Goal: Obtain resource: Download file/media

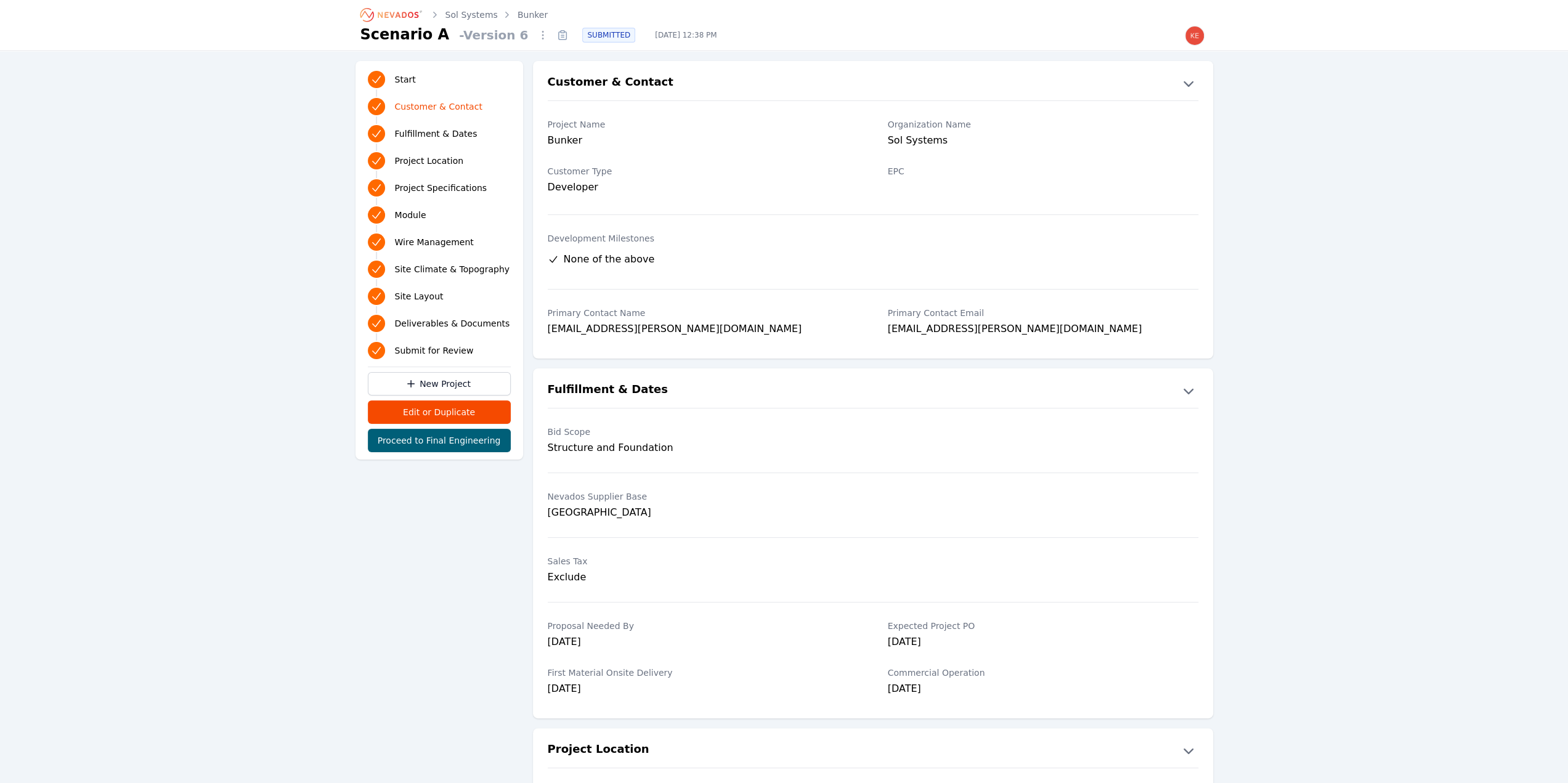
click at [483, 17] on link "Sol Systems" at bounding box center [472, 14] width 53 height 12
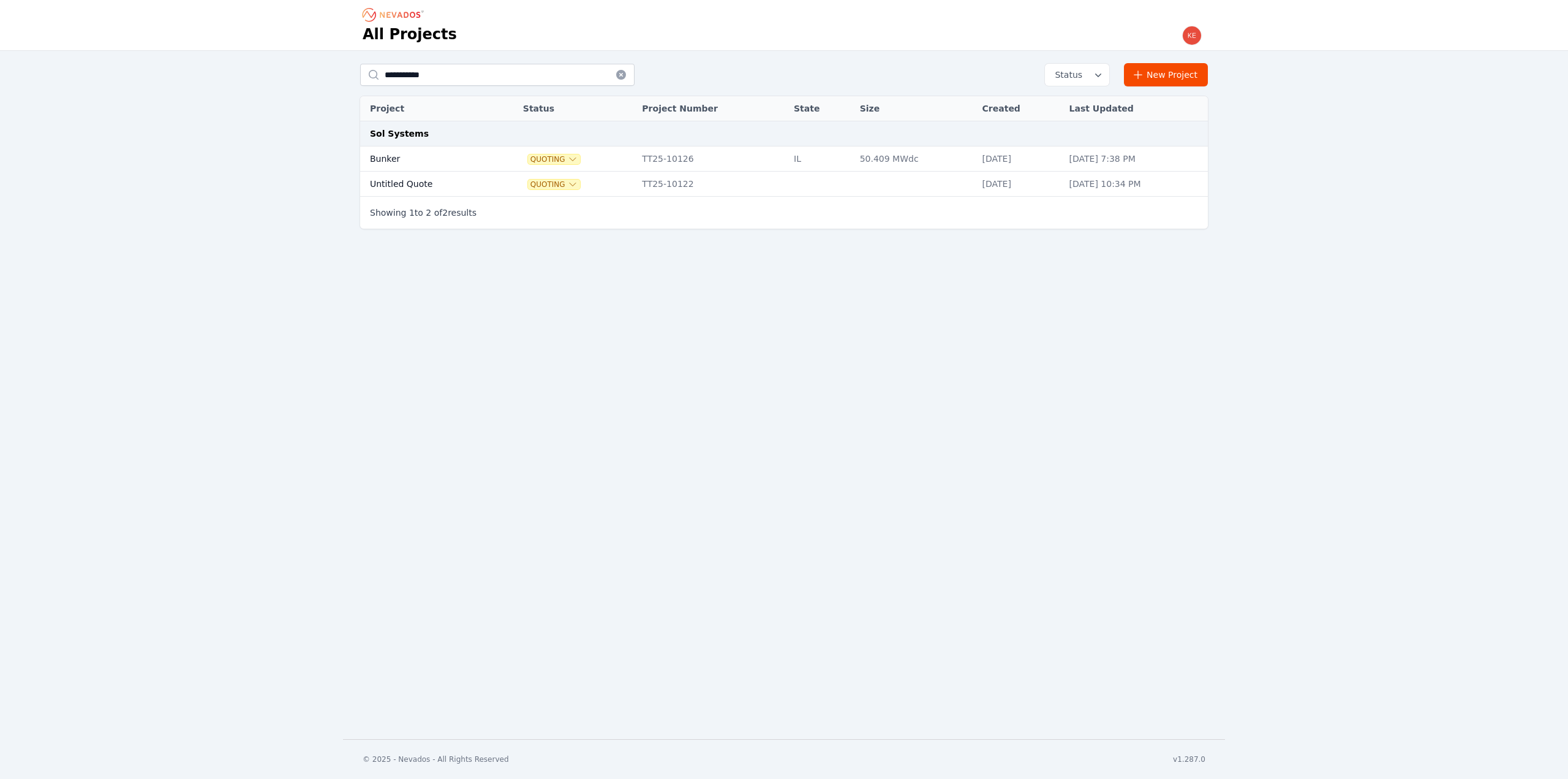
click at [445, 156] on td "Bunker" at bounding box center [428, 159] width 135 height 25
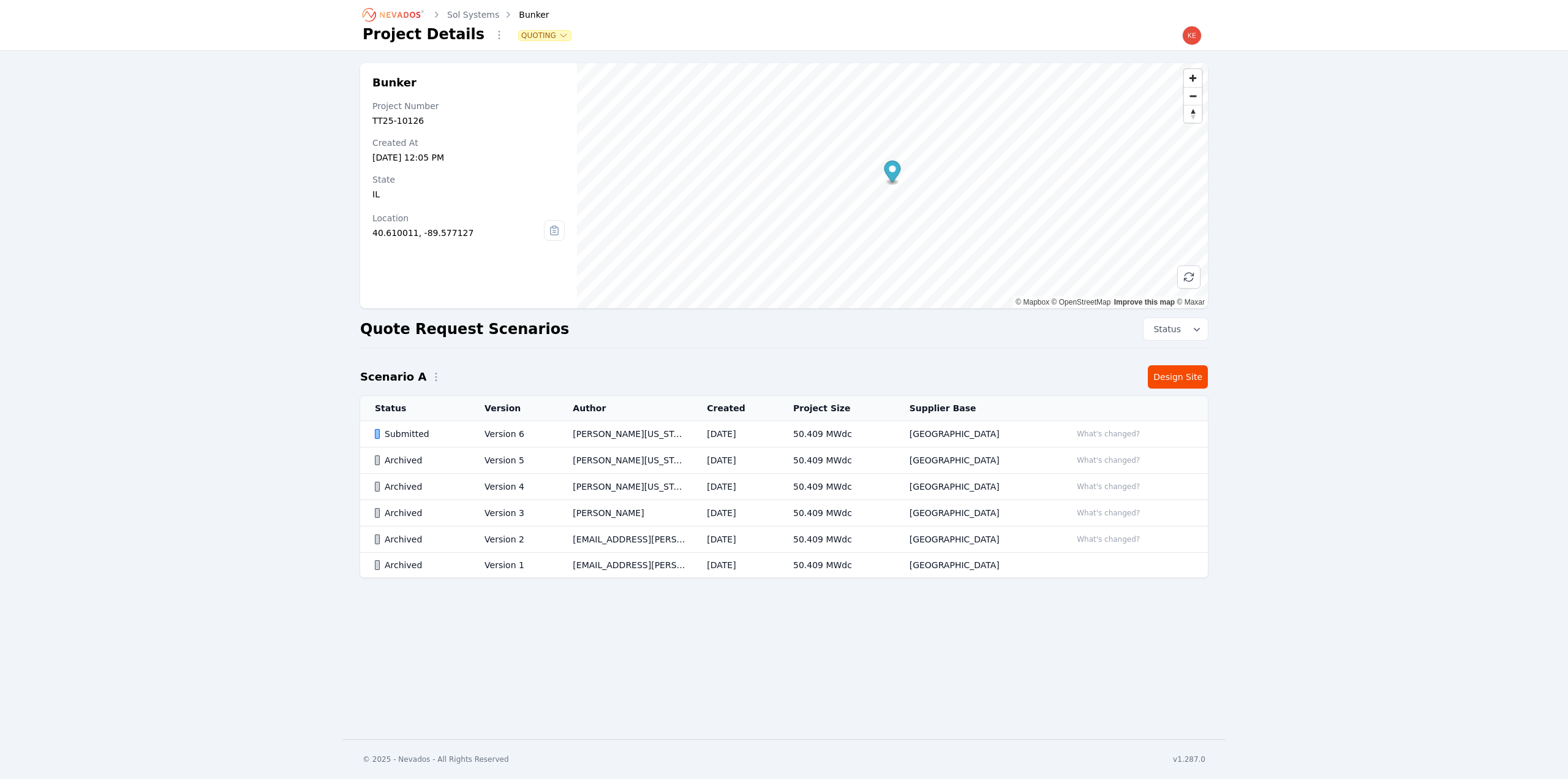
click at [555, 231] on icon at bounding box center [555, 230] width 19 height 19
click at [1194, 95] on span "Zoom out" at bounding box center [1193, 96] width 18 height 17
click at [1193, 93] on span "Zoom out" at bounding box center [1193, 96] width 18 height 17
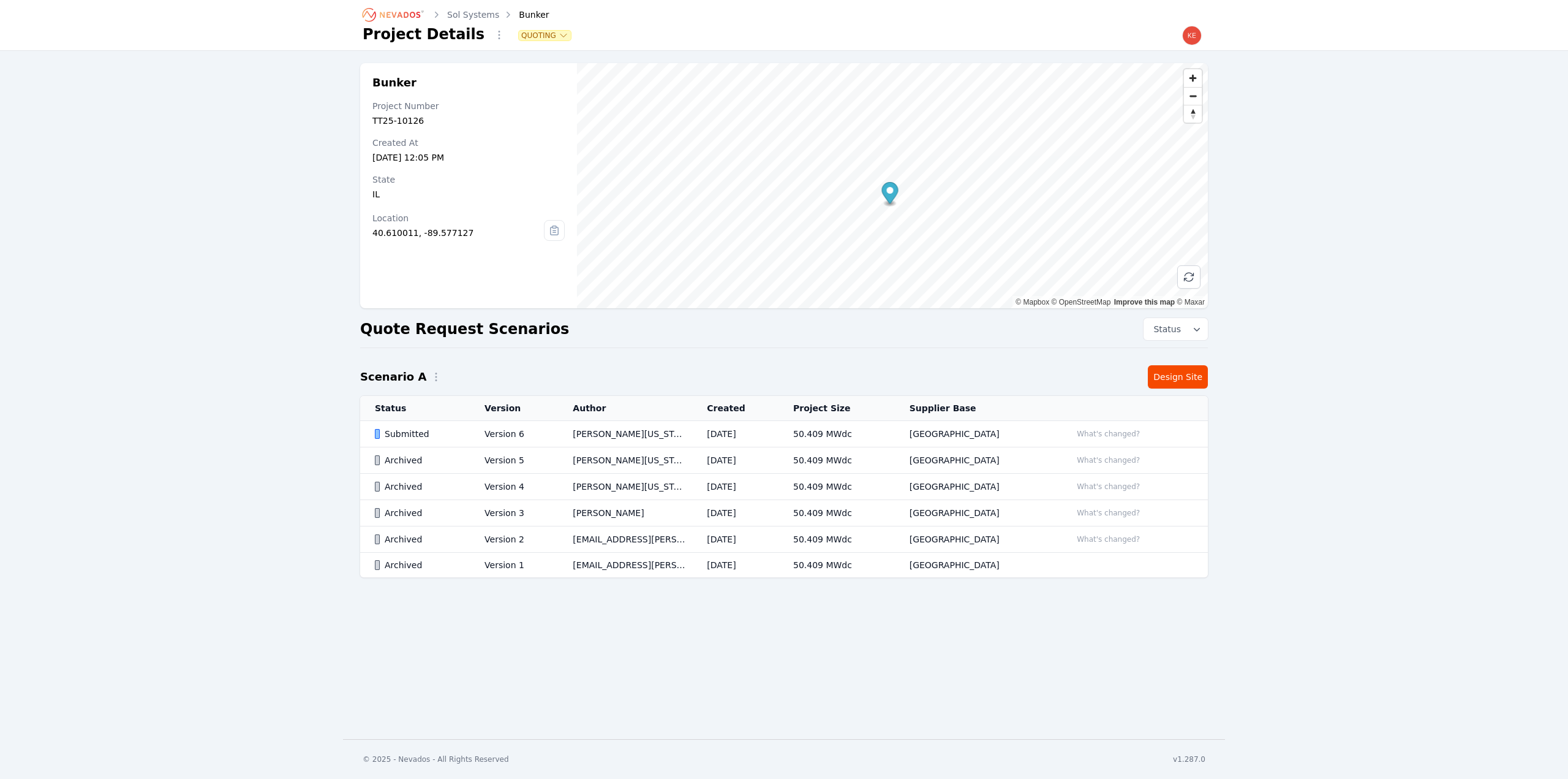
click at [413, 15] on icon "Breadcrumb" at bounding box center [394, 15] width 67 height 19
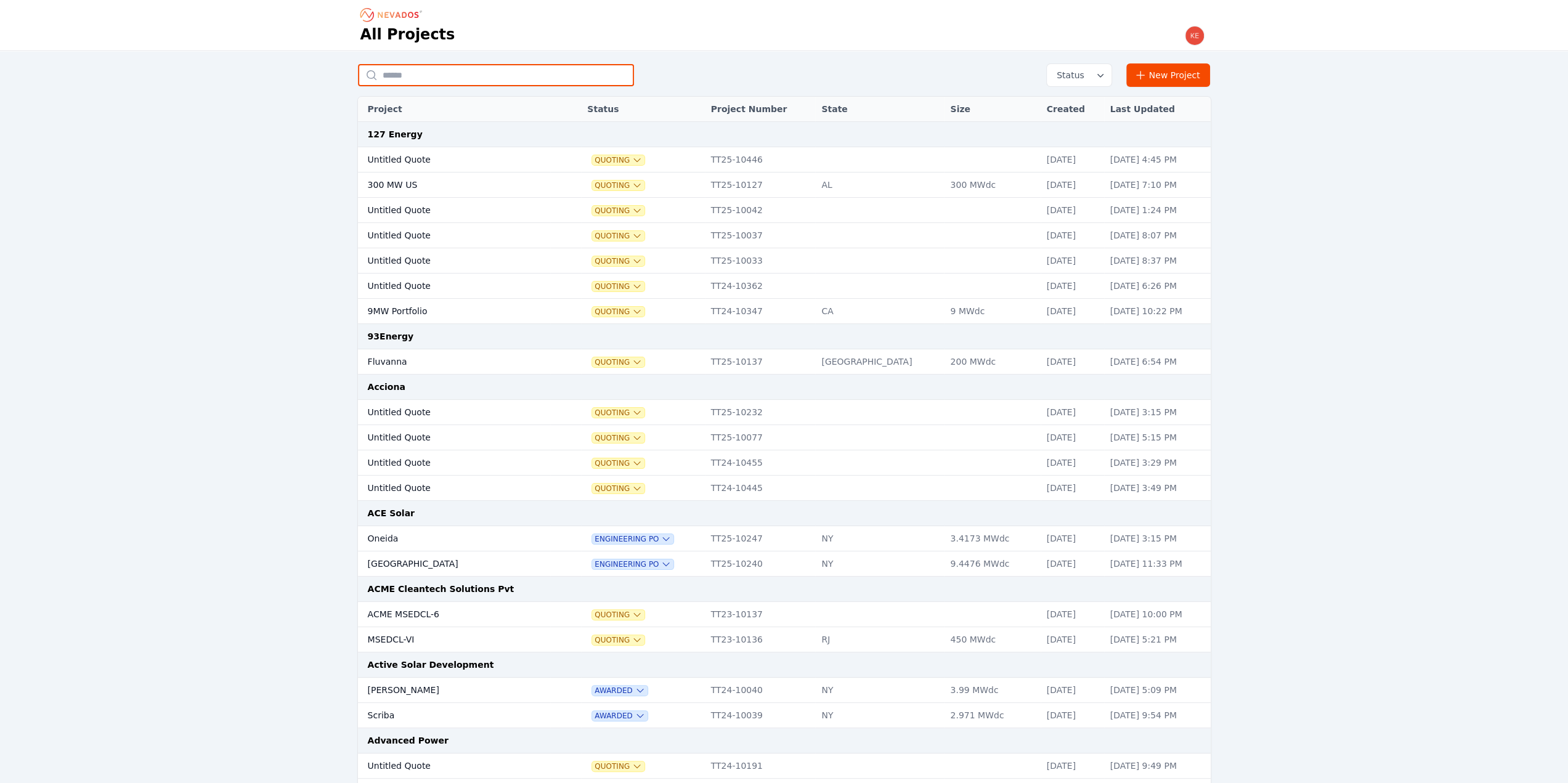
click at [398, 77] on input "text" at bounding box center [495, 75] width 276 height 23
type input "******"
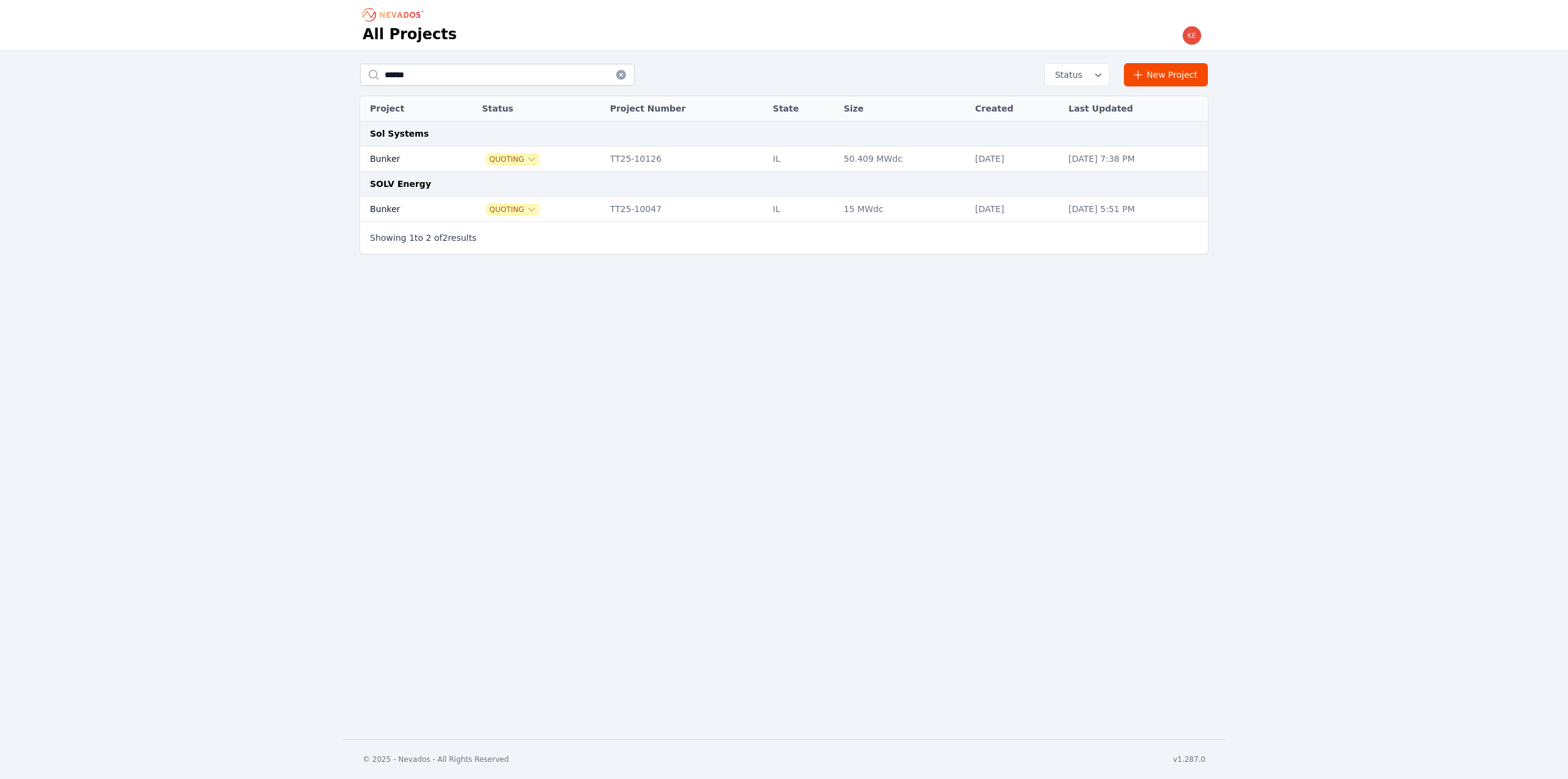
click at [416, 210] on td "Bunker" at bounding box center [407, 209] width 93 height 25
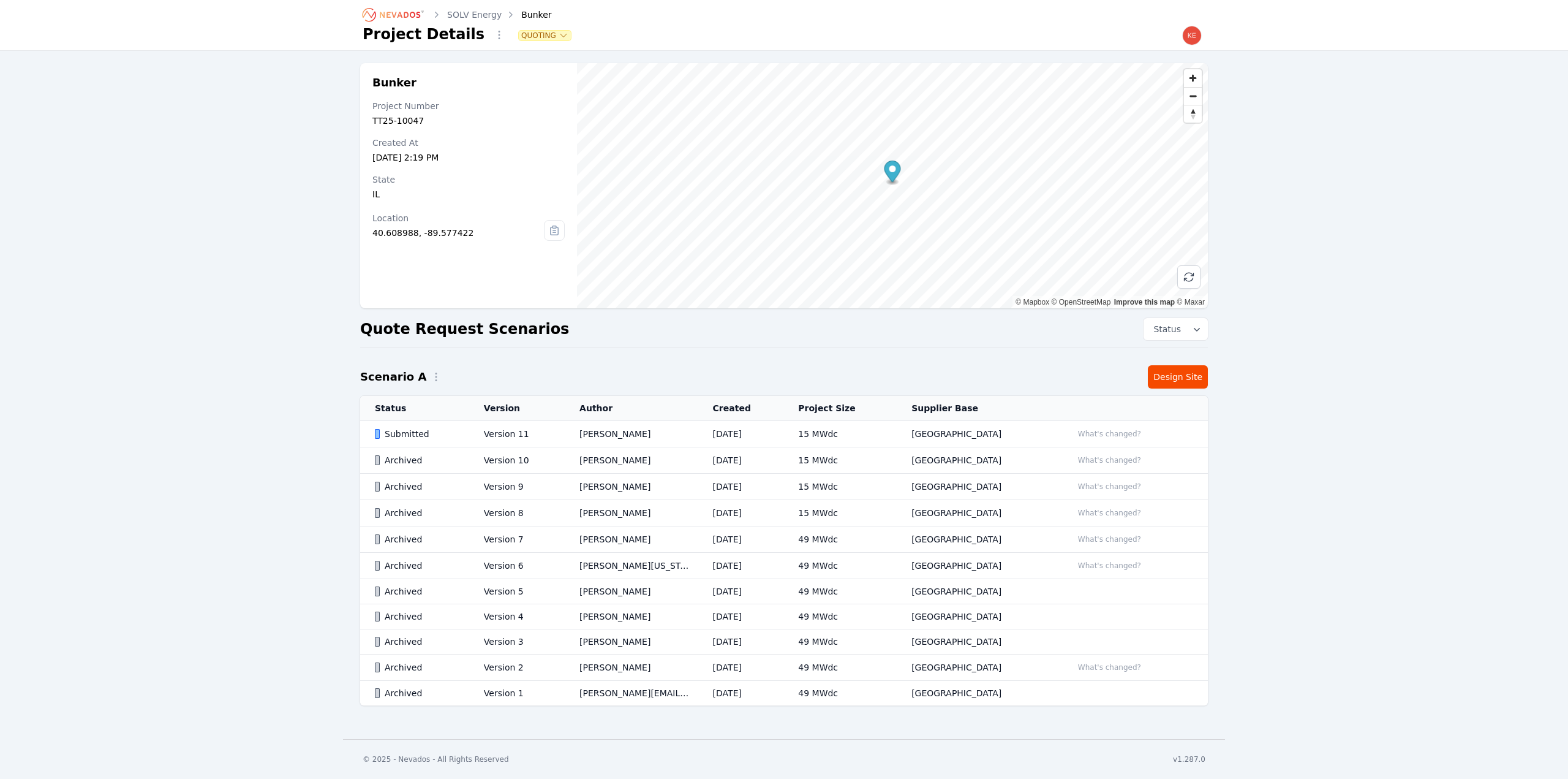
click at [469, 432] on td "Submitted" at bounding box center [415, 434] width 109 height 26
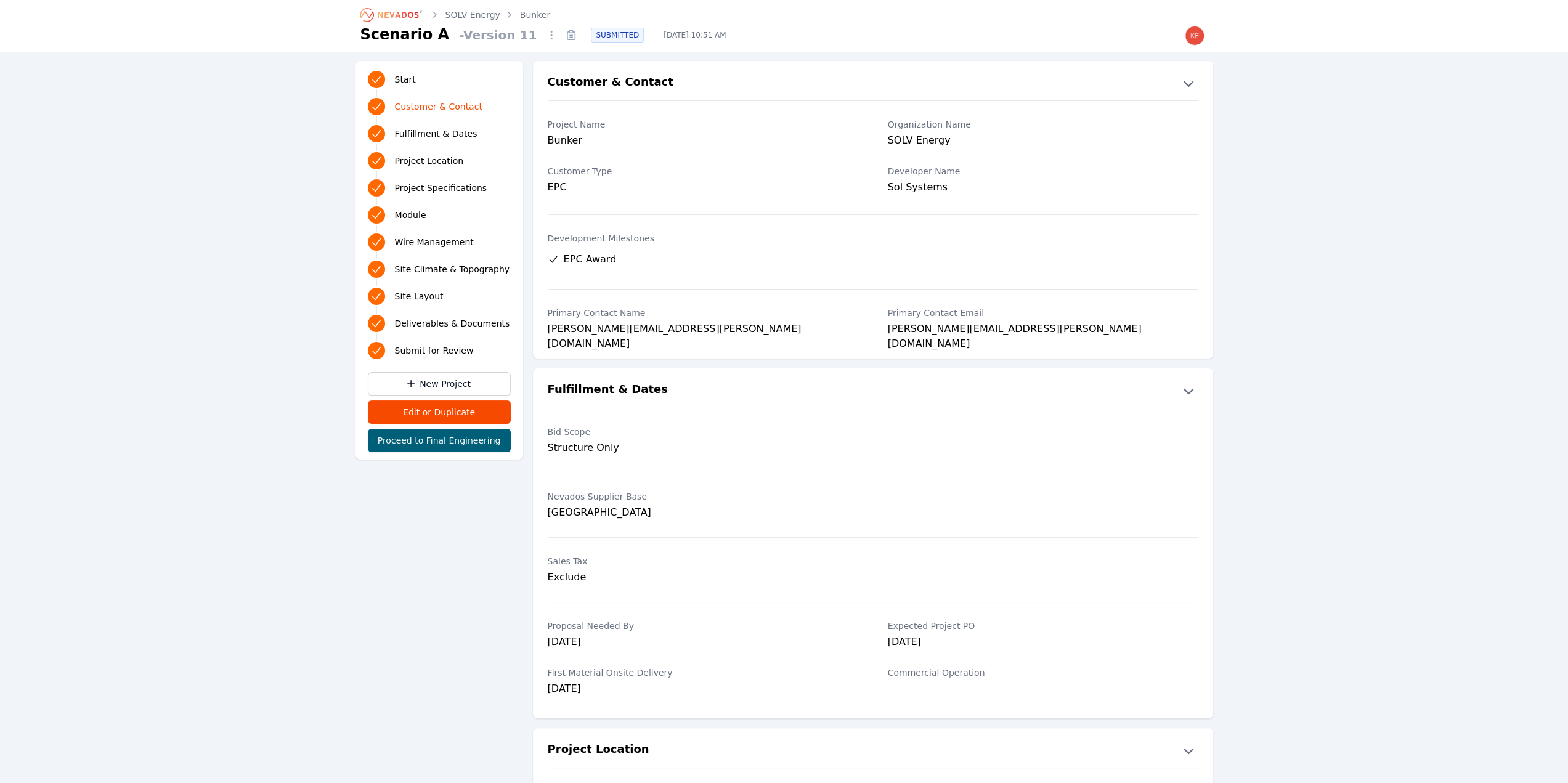
click at [436, 319] on span "Deliverables & Documents" at bounding box center [452, 323] width 115 height 12
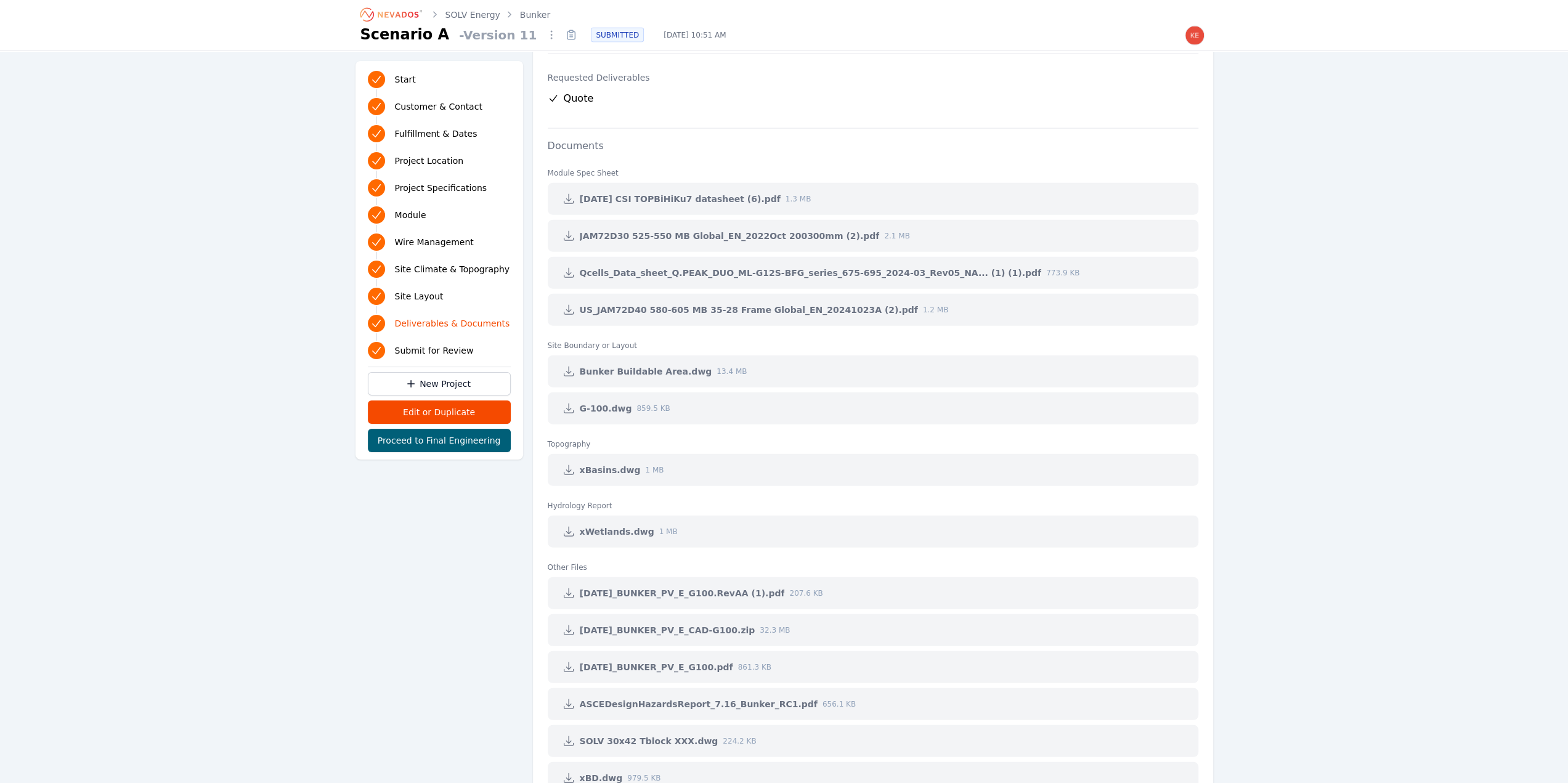
scroll to position [2762, 0]
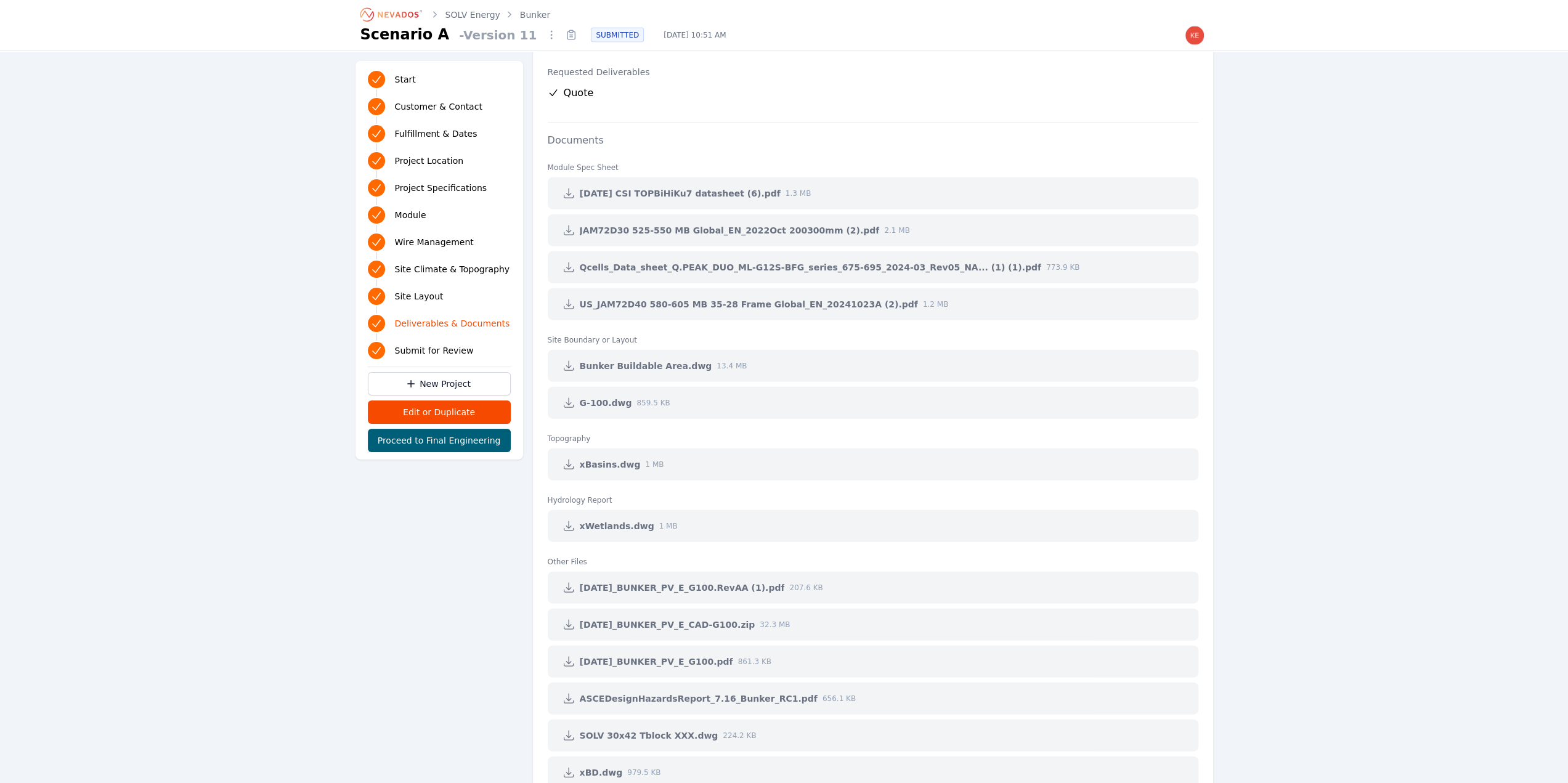
click at [568, 398] on icon at bounding box center [568, 403] width 9 height 9
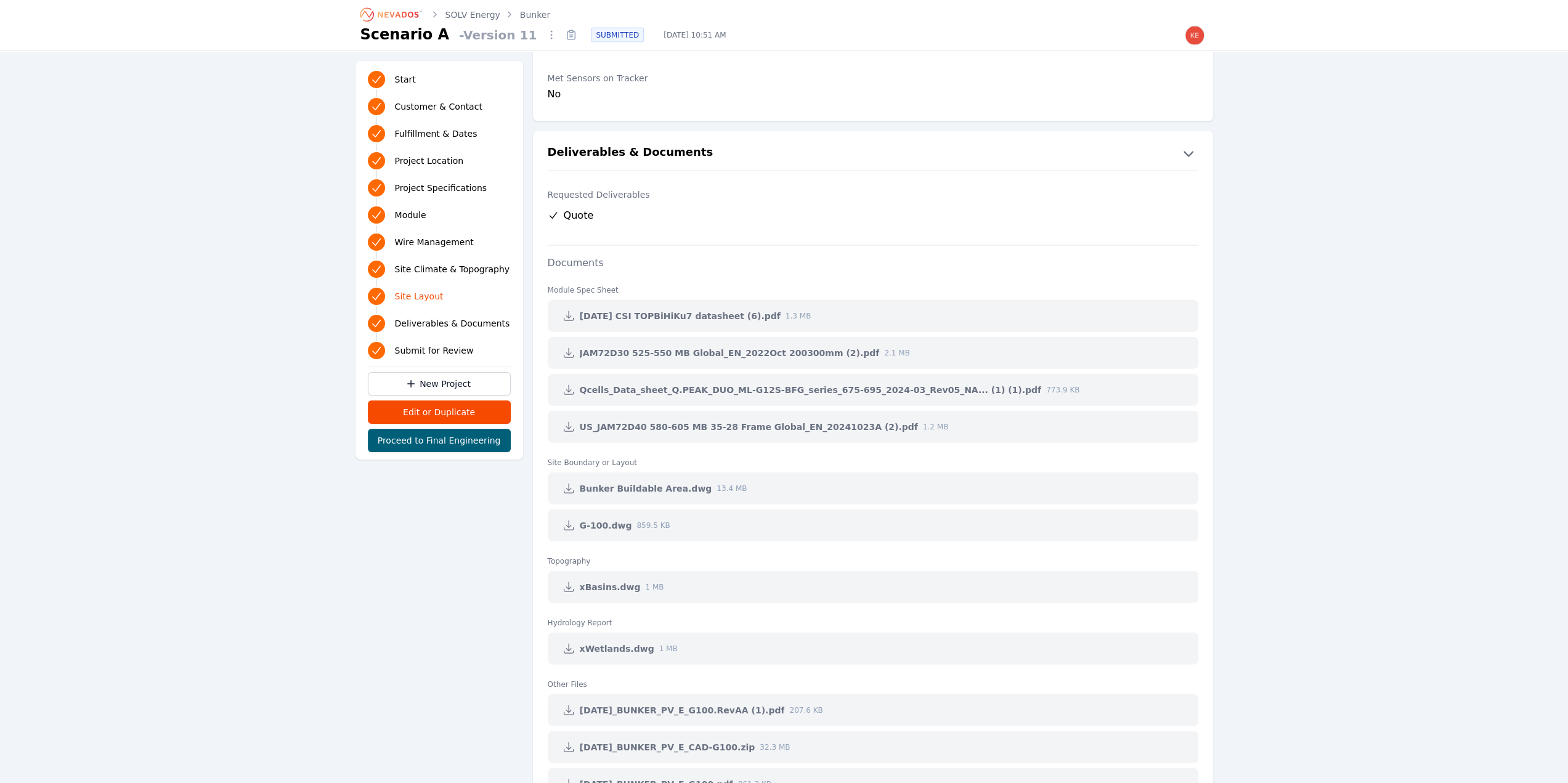
scroll to position [2639, 0]
click at [473, 14] on link "SOLV Energy" at bounding box center [473, 14] width 55 height 12
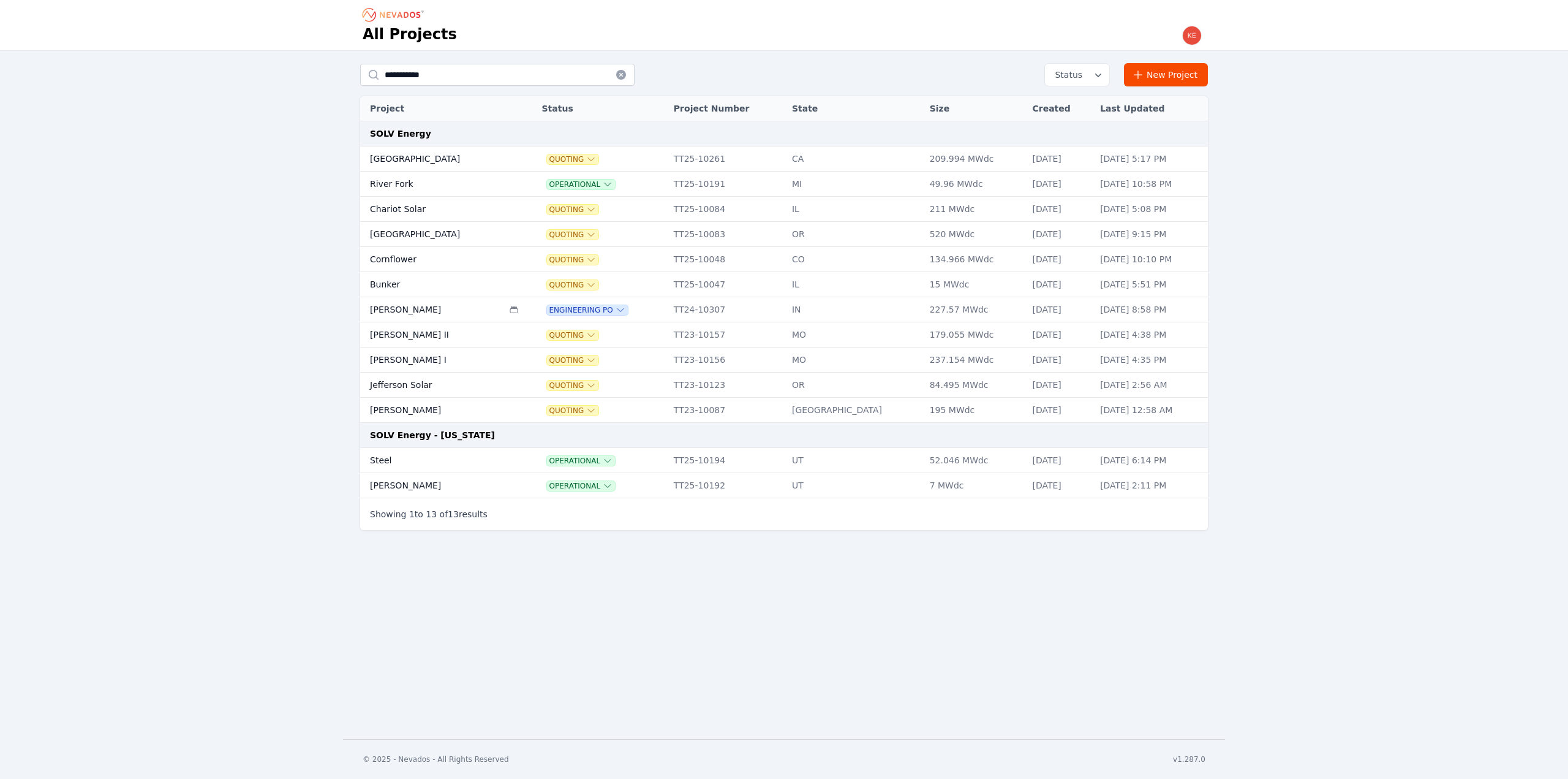
click at [461, 281] on td "Bunker" at bounding box center [431, 285] width 143 height 25
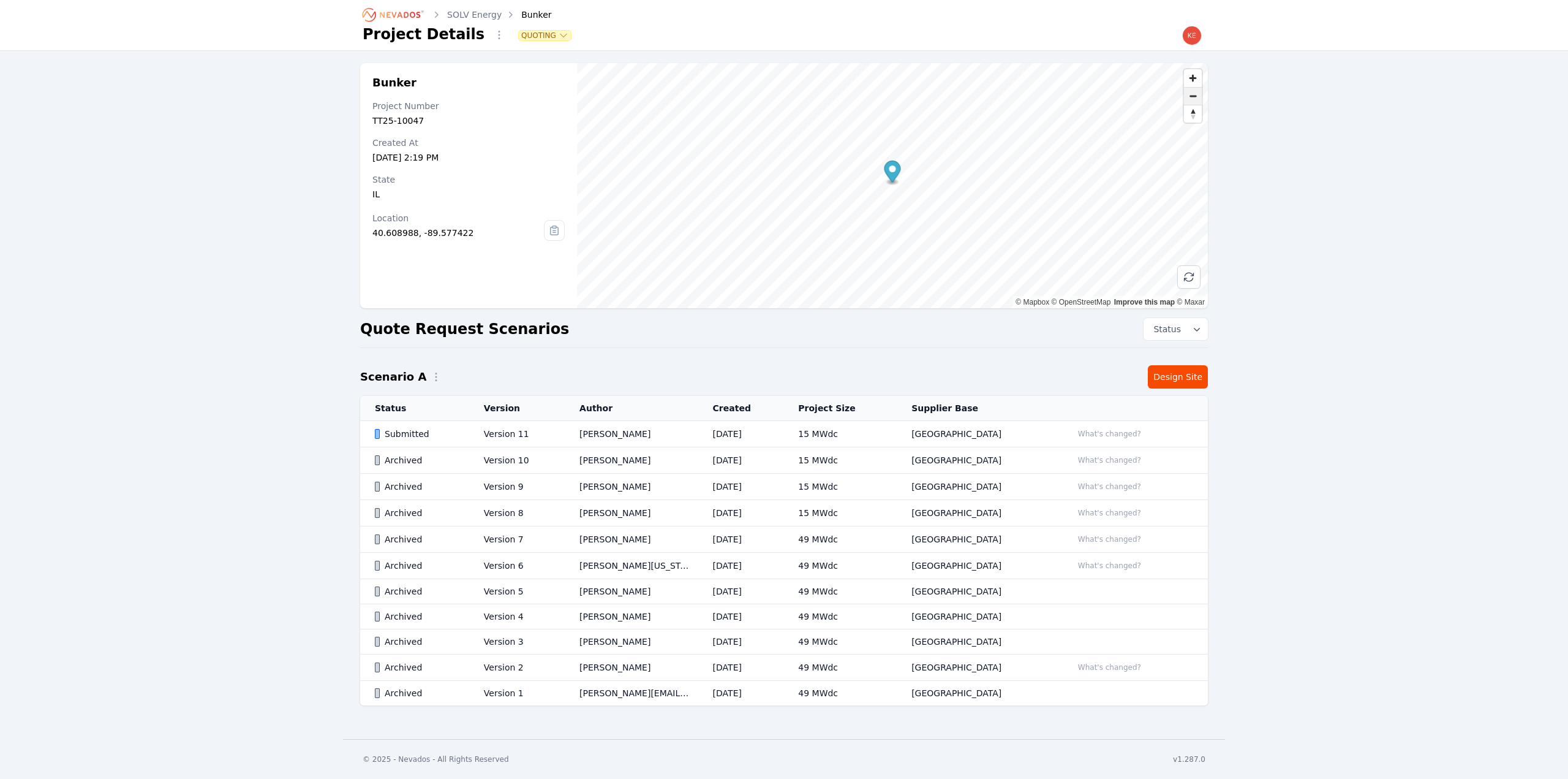
click at [1193, 95] on span "Zoom out" at bounding box center [1193, 96] width 18 height 17
click at [1194, 73] on span "Zoom in" at bounding box center [1193, 78] width 18 height 18
click at [1192, 73] on span "Zoom in" at bounding box center [1193, 78] width 18 height 18
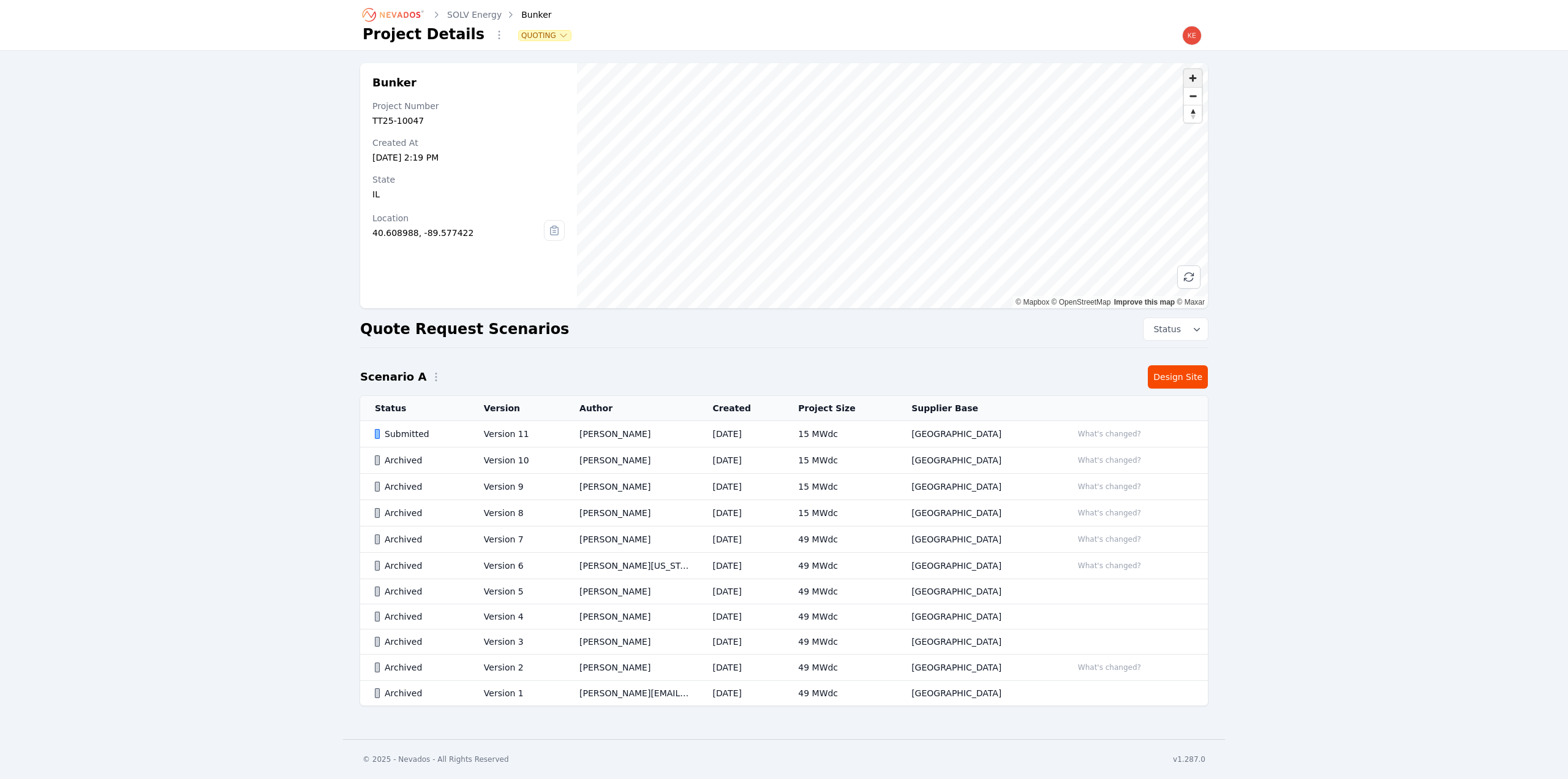
click at [1192, 73] on span "Zoom in" at bounding box center [1193, 78] width 18 height 18
click at [1194, 96] on span "Zoom out" at bounding box center [1193, 96] width 18 height 17
click at [1192, 102] on span "Zoom out" at bounding box center [1193, 96] width 18 height 17
